Goal: Transaction & Acquisition: Purchase product/service

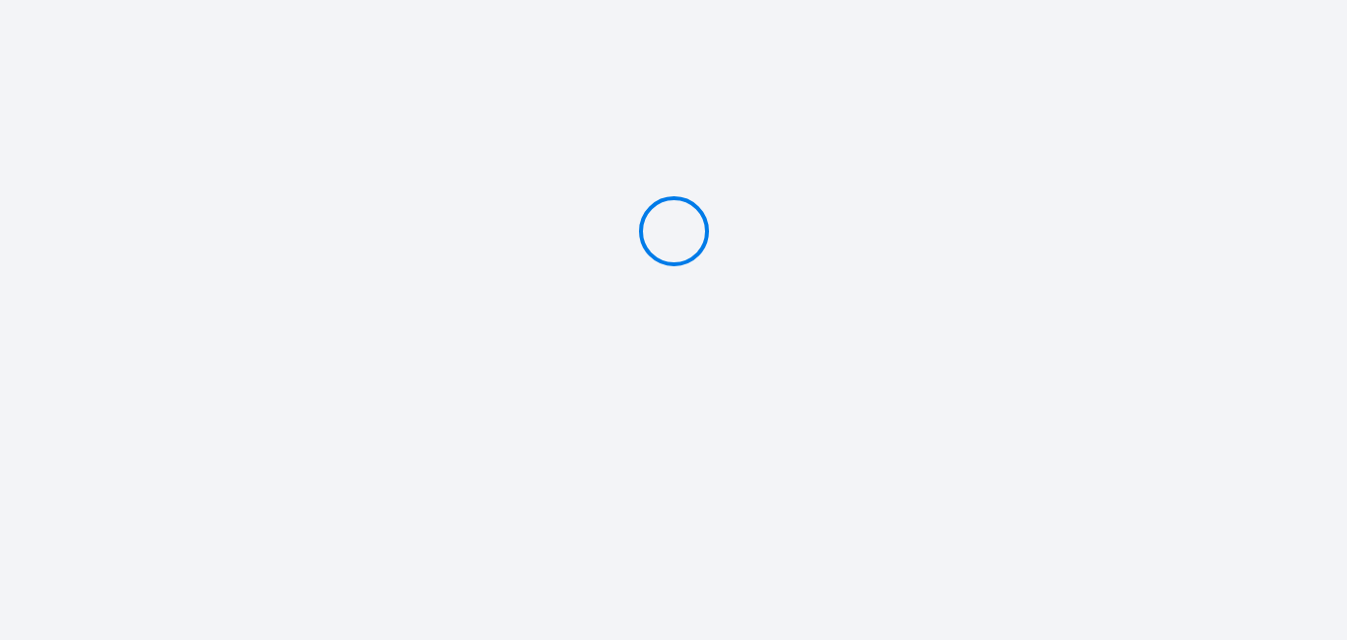
type input "PAY 30 €"
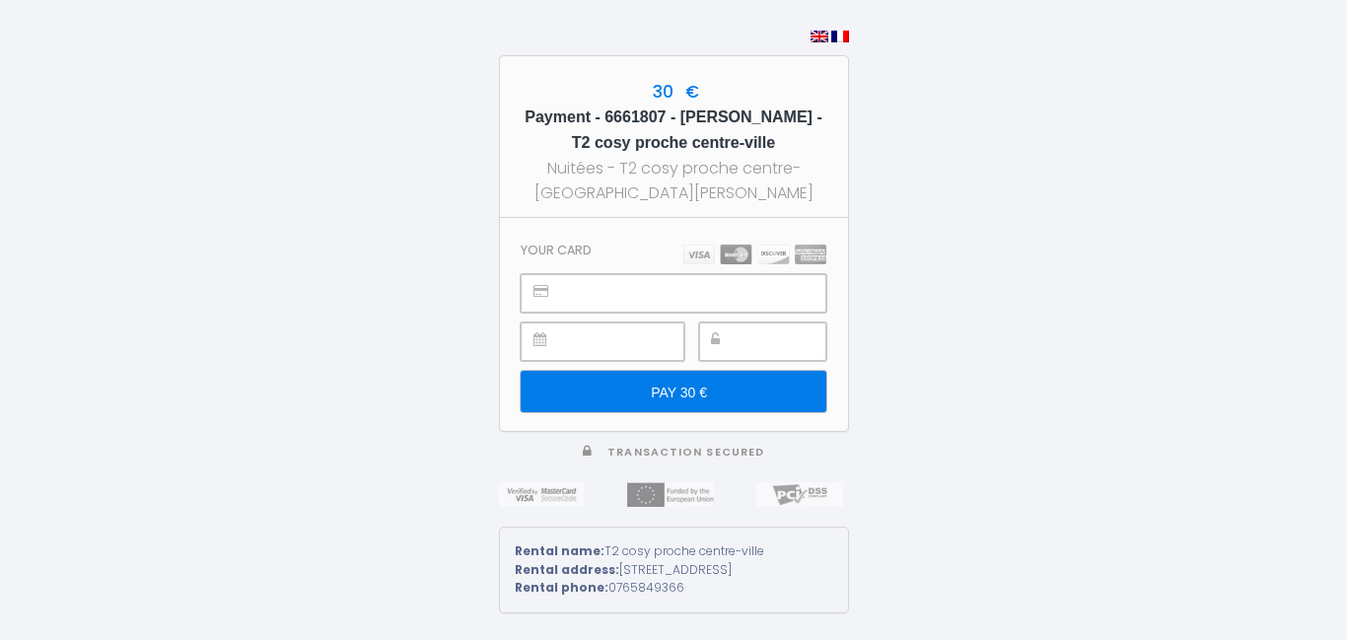
click at [538, 274] on div at bounding box center [673, 293] width 305 height 38
click at [690, 384] on input "PAY 30 €" at bounding box center [673, 391] width 305 height 41
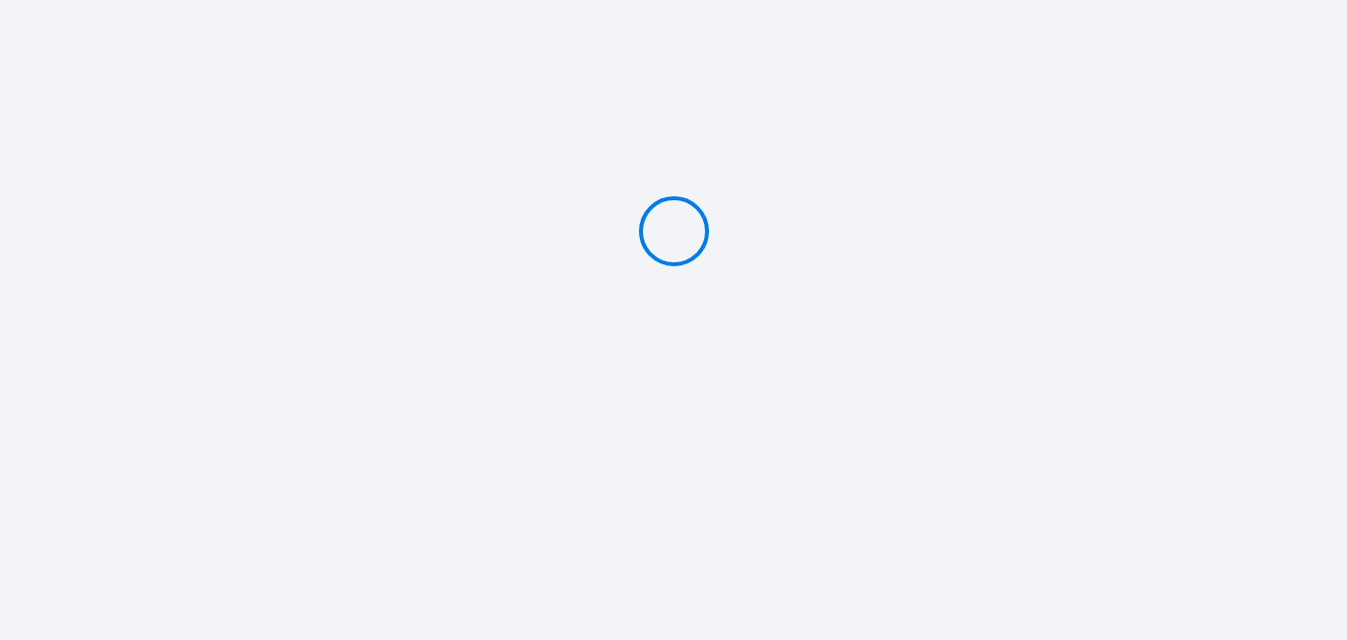
type input "PAY 30 €"
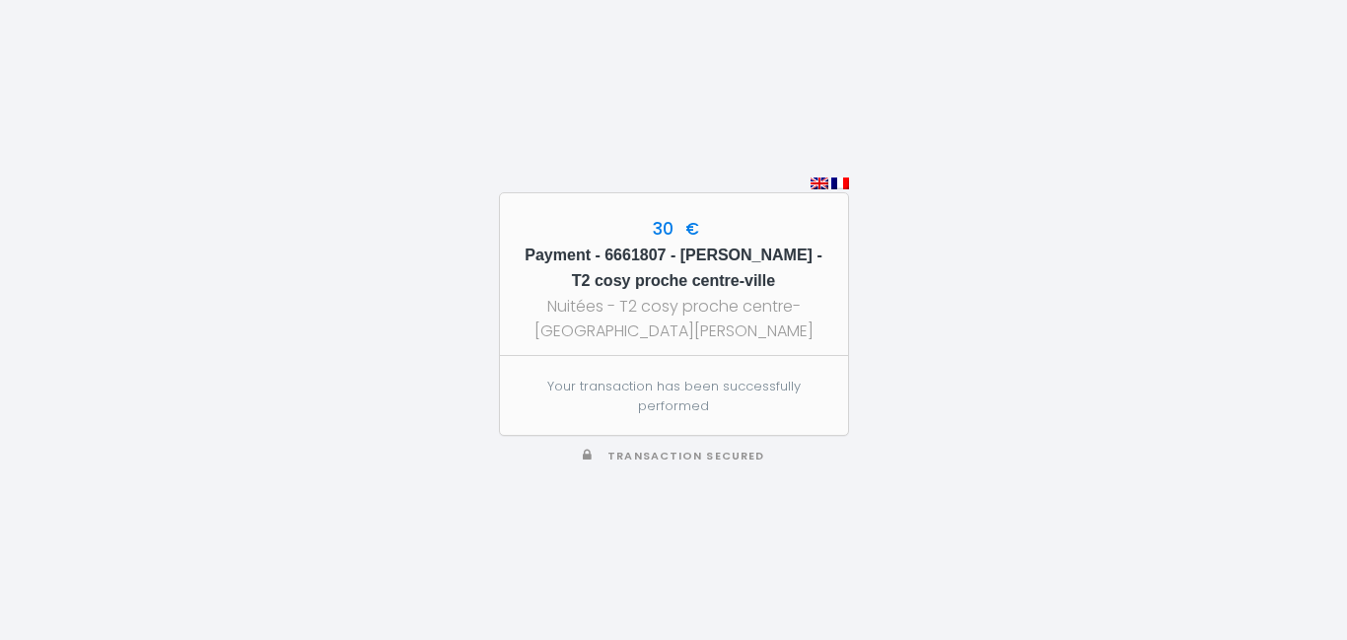
click at [640, 25] on div "30 € Payment - 6661807 - Joseph Ramsey - T2 cosy proche centre-ville Nuitées - …" at bounding box center [674, 320] width 350 height 640
click at [314, 61] on div "30 € Payment - 6661807 - Joseph Ramsey - T2 cosy proche centre-ville Nuitées - …" at bounding box center [673, 320] width 1347 height 640
drag, startPoint x: 128, startPoint y: 26, endPoint x: 121, endPoint y: 14, distance: 13.7
click at [124, 18] on div "30 € Payment - 6661807 - Joseph Ramsey - T2 cosy proche centre-ville Nuitées - …" at bounding box center [673, 320] width 1347 height 640
